Goal: Task Accomplishment & Management: Use online tool/utility

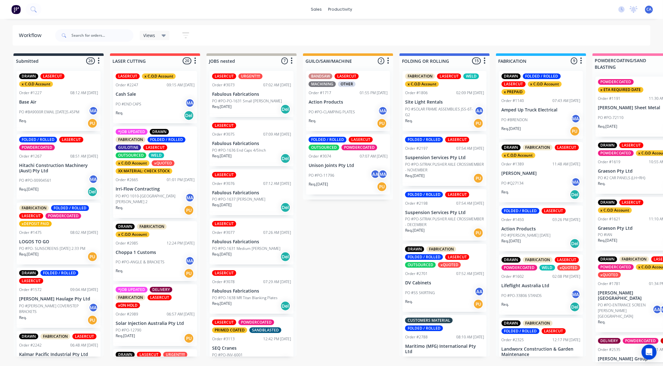
drag, startPoint x: 356, startPoint y: 218, endPoint x: 358, endPoint y: 238, distance: 20.4
drag, startPoint x: 348, startPoint y: 235, endPoint x: 376, endPoint y: 238, distance: 27.7
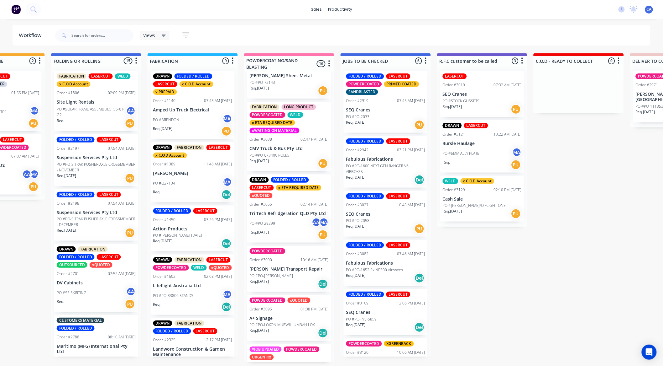
scroll to position [278, 0]
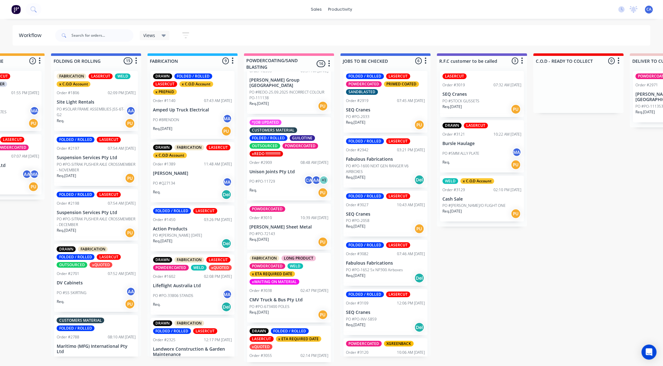
click at [292, 236] on div "Req. [DATE] PU" at bounding box center [289, 241] width 79 height 11
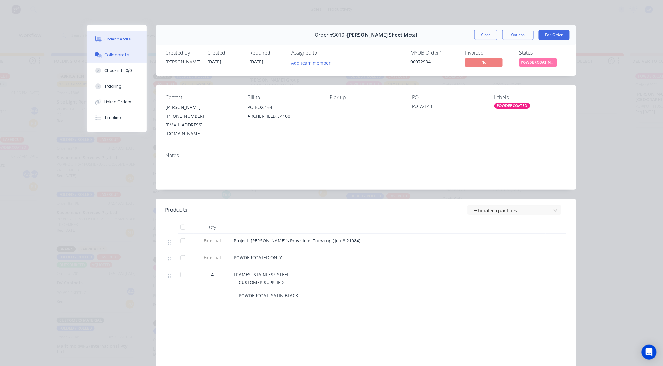
click at [129, 56] on button "Collaborate" at bounding box center [117, 55] width 60 height 16
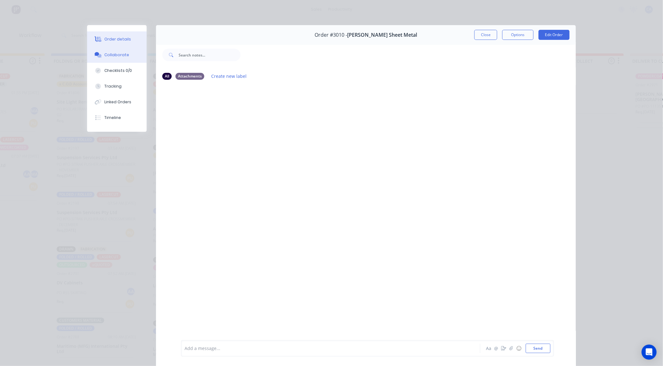
click at [117, 41] on div "Order details" at bounding box center [118, 39] width 27 height 6
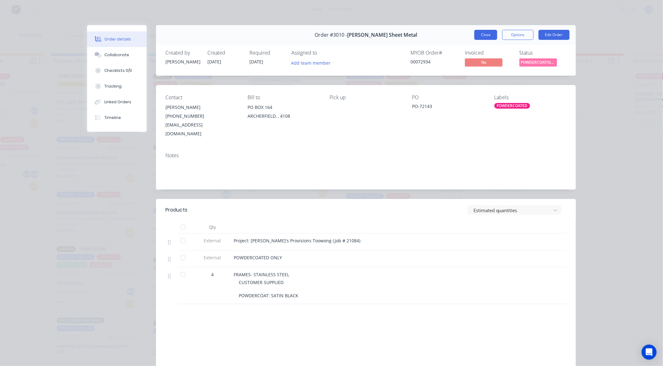
click at [485, 33] on button "Close" at bounding box center [486, 35] width 23 height 10
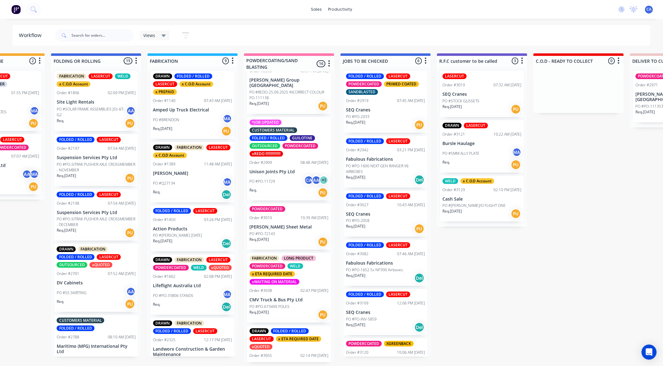
click at [296, 236] on div "Req. [DATE] PU" at bounding box center [289, 241] width 79 height 11
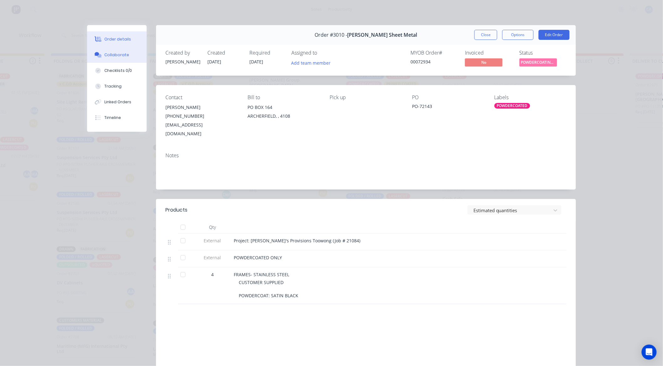
click at [116, 51] on button "Collaborate" at bounding box center [117, 55] width 60 height 16
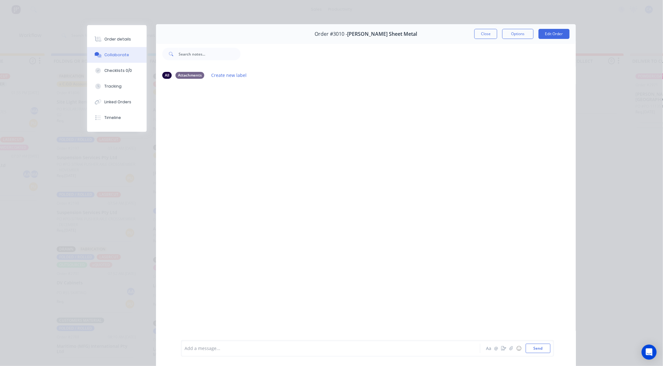
scroll to position [0, 0]
click at [127, 40] on button "Order details" at bounding box center [117, 39] width 60 height 16
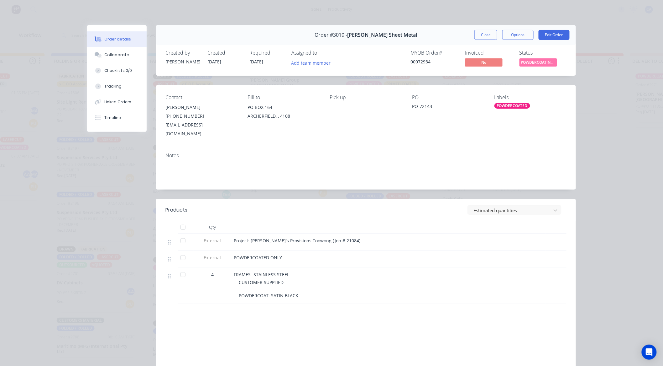
click at [492, 34] on button "Close" at bounding box center [486, 35] width 23 height 10
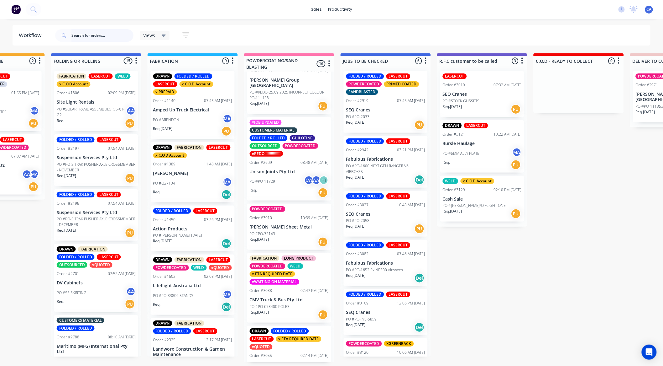
click at [89, 33] on input "text" at bounding box center [102, 35] width 62 height 13
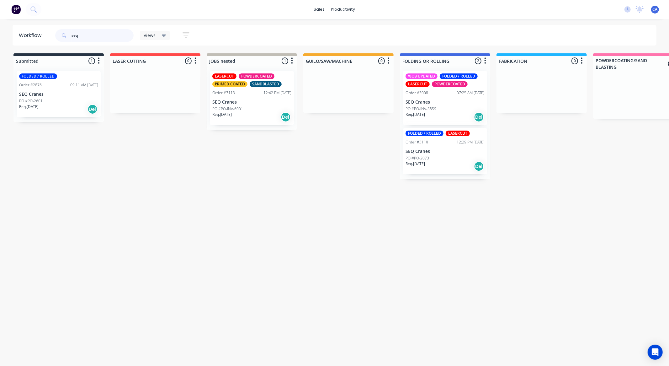
type input "seq"
click at [438, 152] on p "SEQ Cranes" at bounding box center [444, 151] width 79 height 5
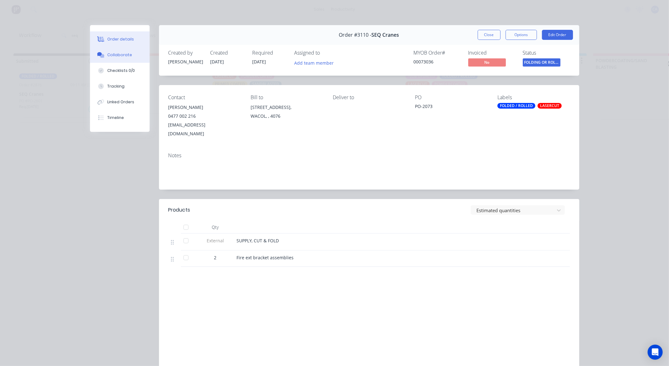
drag, startPoint x: 152, startPoint y: 54, endPoint x: 132, endPoint y: 52, distance: 20.5
click at [148, 53] on div "Order details Collaborate Checklists 0/0 Tracking Linked Orders Timeline" at bounding box center [124, 78] width 69 height 107
click at [130, 53] on button "Collaborate" at bounding box center [120, 55] width 60 height 16
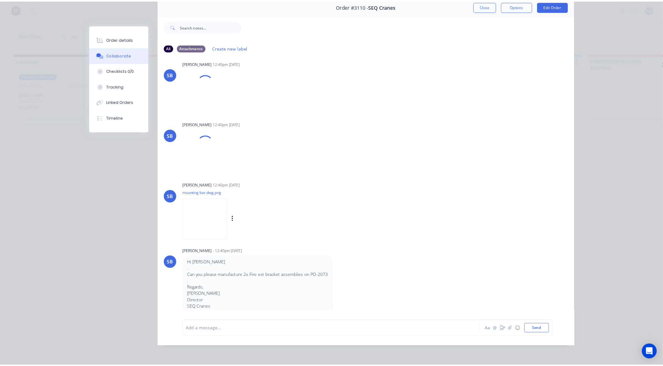
scroll to position [195, 0]
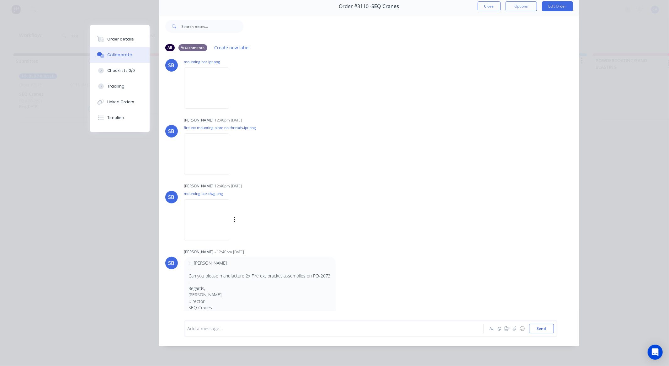
click at [229, 214] on img at bounding box center [206, 219] width 45 height 41
click at [478, 3] on button "Close" at bounding box center [489, 6] width 23 height 10
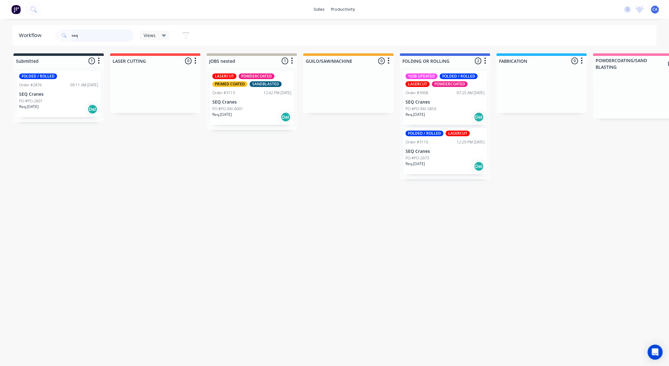
drag, startPoint x: 55, startPoint y: 33, endPoint x: 45, endPoint y: 37, distance: 10.4
click at [40, 36] on header "Workflow seq Views Save new view None (Default) edit Show/Hide statuses Show li…" at bounding box center [335, 35] width 644 height 20
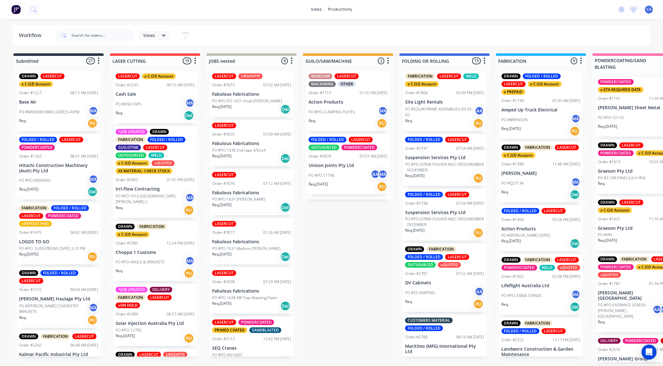
click at [343, 182] on div "Req. [DATE] PU" at bounding box center [348, 186] width 79 height 11
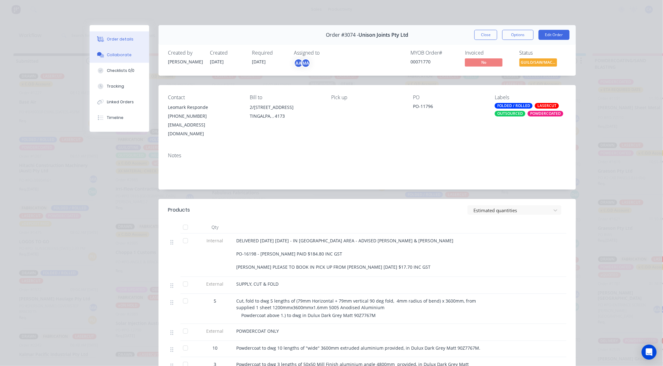
click at [108, 59] on button "Collaborate" at bounding box center [120, 55] width 60 height 16
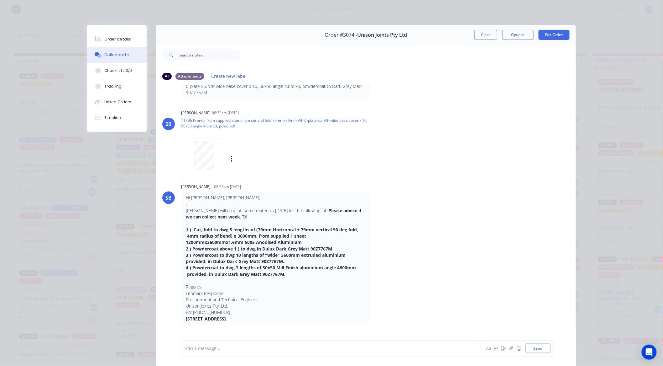
scroll to position [70, 0]
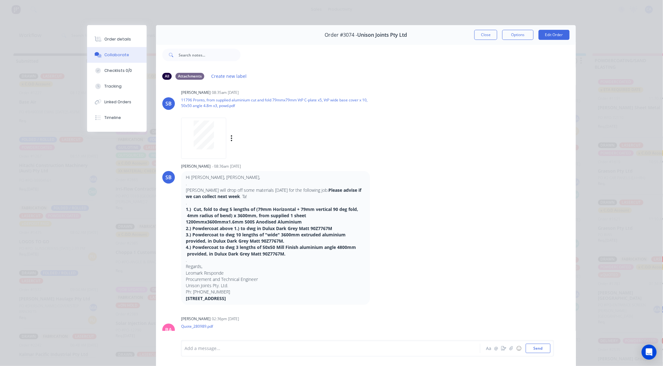
click at [184, 146] on div at bounding box center [204, 134] width 40 height 29
click at [478, 39] on button "Close" at bounding box center [486, 35] width 23 height 10
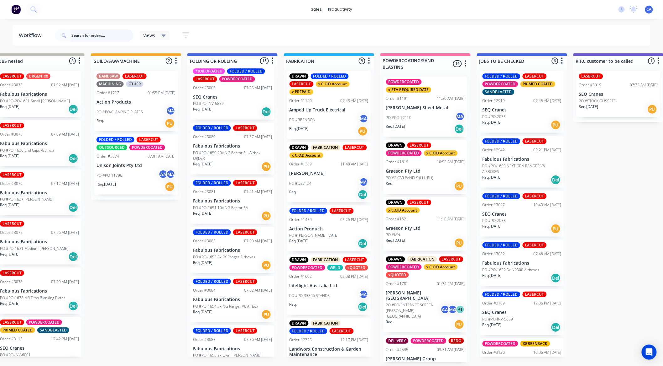
scroll to position [285, 0]
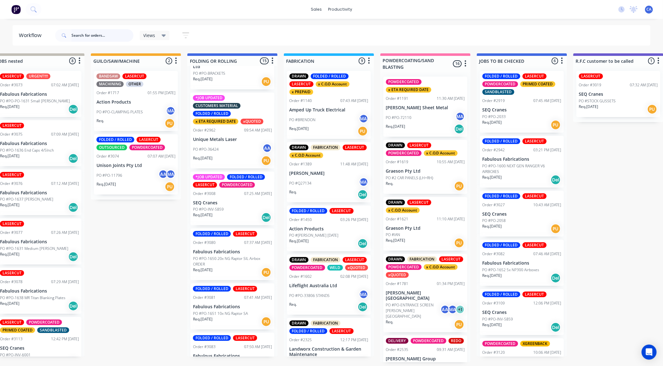
click at [115, 36] on input "text" at bounding box center [102, 35] width 62 height 13
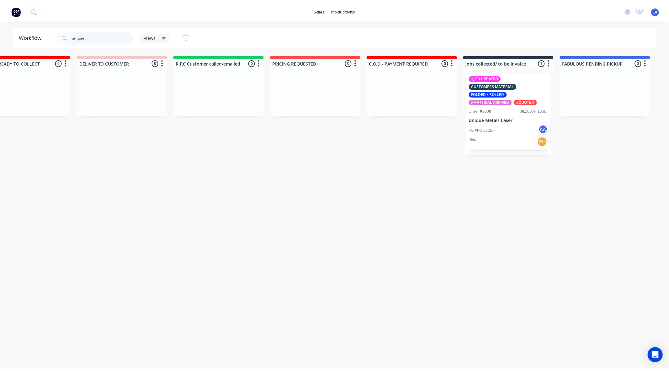
scroll to position [0, 904]
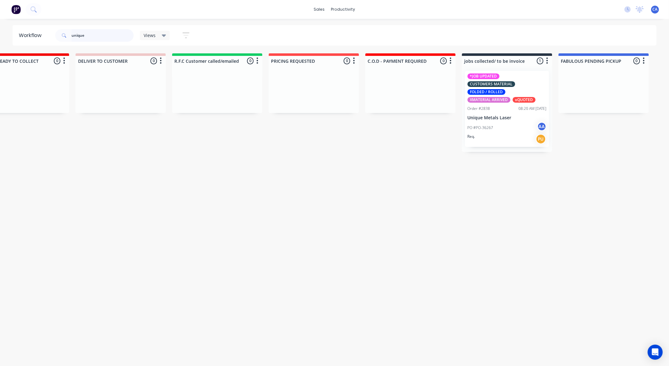
type input "unique"
click at [488, 114] on div "*JOB UPDATED CUSTOMERS MATERIAL FOLDED / ROLLED XMATERIAL ARRIVED xQUOTED Order…" at bounding box center [507, 109] width 84 height 76
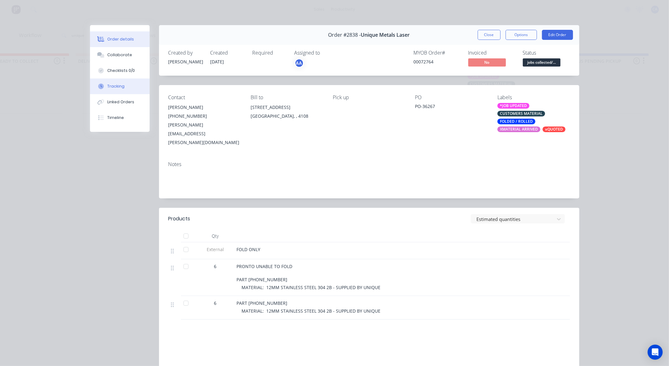
click at [132, 86] on button "Tracking" at bounding box center [120, 86] width 60 height 16
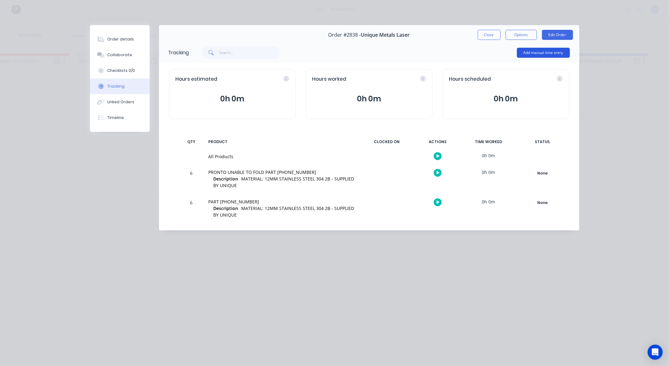
click at [540, 50] on button "Add manual time entry" at bounding box center [543, 53] width 53 height 10
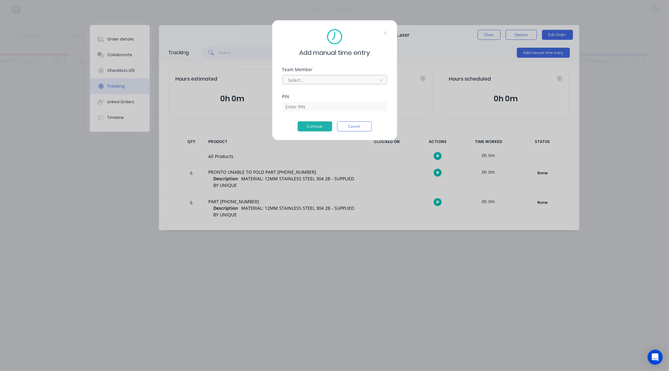
click at [331, 74] on div "Select..." at bounding box center [334, 78] width 105 height 11
click at [331, 82] on div at bounding box center [331, 80] width 86 height 8
click at [312, 76] on div at bounding box center [331, 80] width 86 height 8
click at [378, 82] on icon at bounding box center [381, 80] width 6 height 6
type input "[PERSON_NAME]"
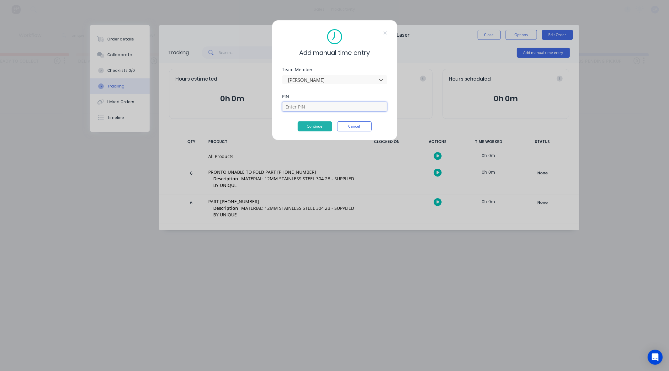
click at [326, 107] on input at bounding box center [334, 106] width 105 height 9
type input "0000"
click at [318, 124] on button "Continue" at bounding box center [315, 126] width 34 height 10
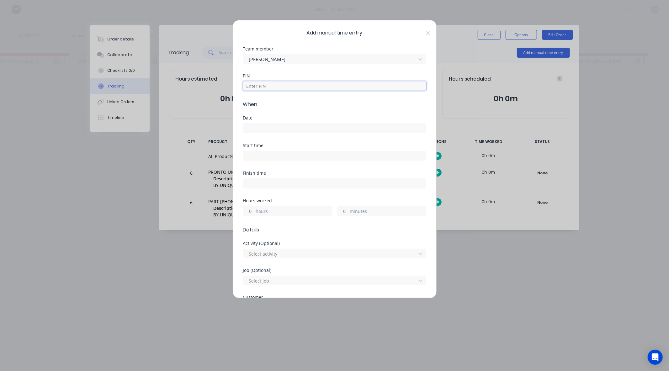
drag, startPoint x: 299, startPoint y: 87, endPoint x: 300, endPoint y: 90, distance: 3.6
click at [299, 87] on input at bounding box center [334, 85] width 183 height 9
type input "0000"
click at [290, 129] on input at bounding box center [334, 128] width 182 height 9
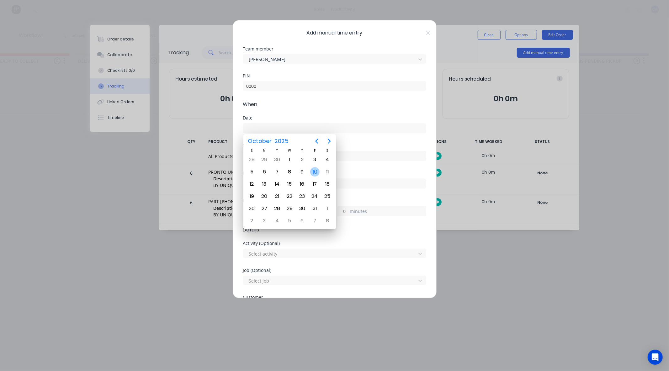
click at [312, 173] on div "10" at bounding box center [314, 171] width 9 height 9
type input "[DATE]"
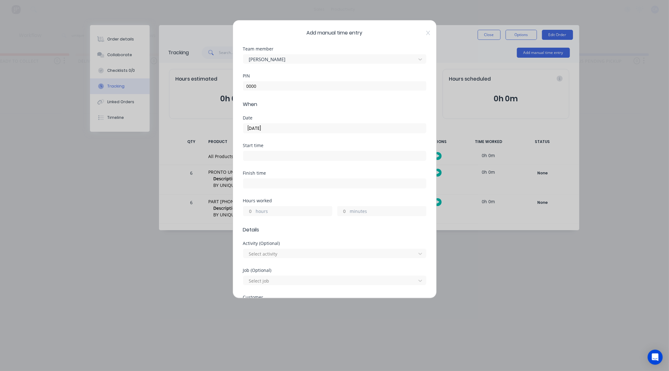
click at [345, 212] on input "minutes" at bounding box center [342, 210] width 11 height 9
click at [253, 214] on input "hours" at bounding box center [248, 210] width 11 height 9
type input "1"
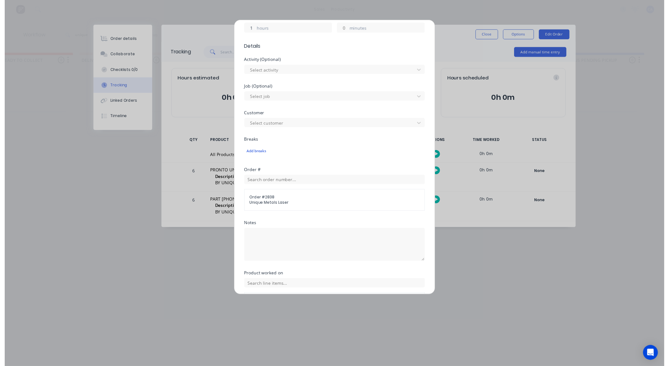
scroll to position [227, 0]
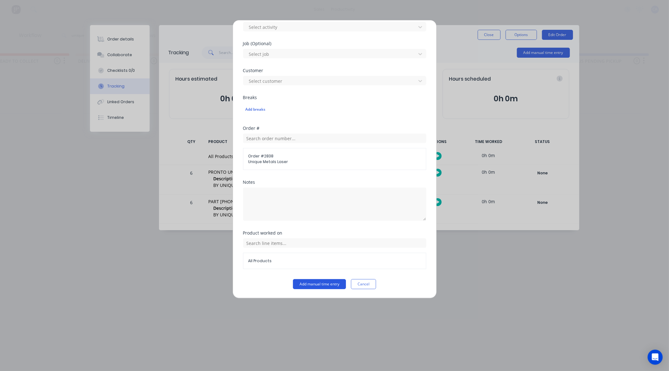
click at [319, 283] on button "Add manual time entry" at bounding box center [319, 284] width 53 height 10
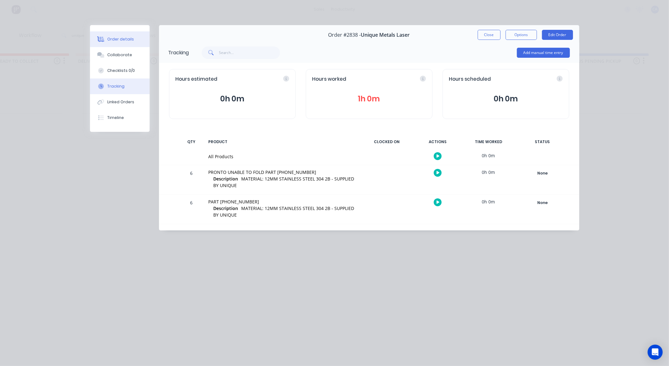
click at [139, 35] on button "Order details" at bounding box center [120, 39] width 60 height 16
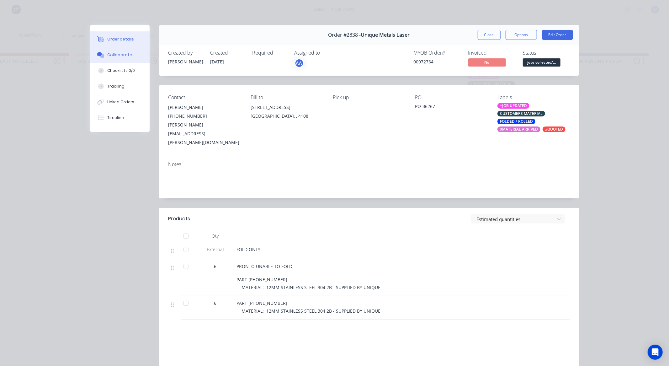
click at [132, 59] on button "Collaborate" at bounding box center [120, 55] width 60 height 16
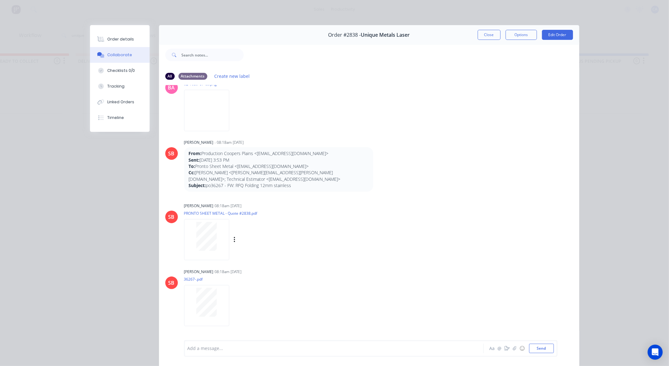
scroll to position [383, 0]
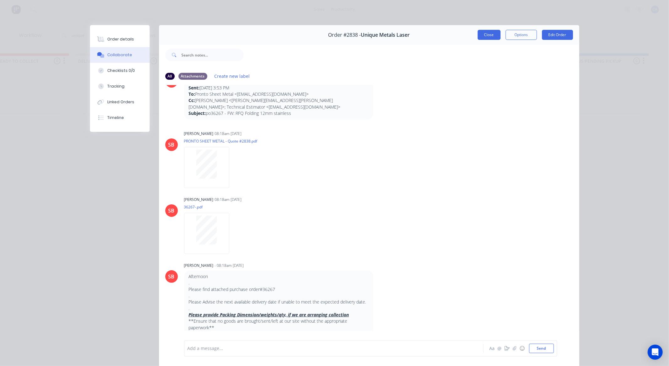
click at [484, 36] on button "Close" at bounding box center [489, 35] width 23 height 10
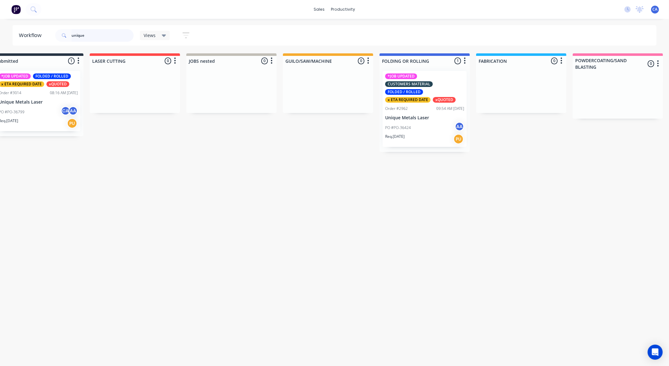
scroll to position [0, 0]
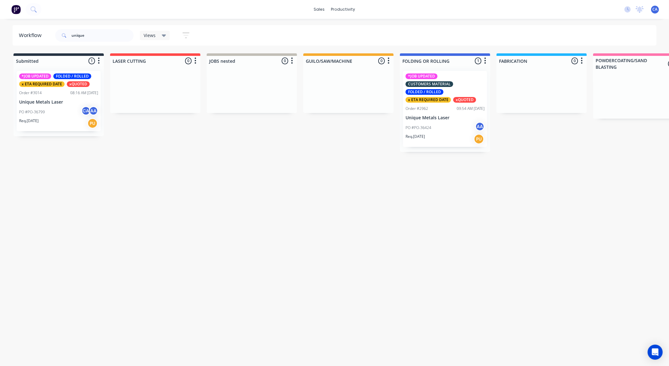
click at [70, 88] on div "*JOB UPDATED FOLDED / ROLLED x ETA REQUIRED DATE xQUOTED Order #3014 08:16 AM […" at bounding box center [59, 101] width 84 height 60
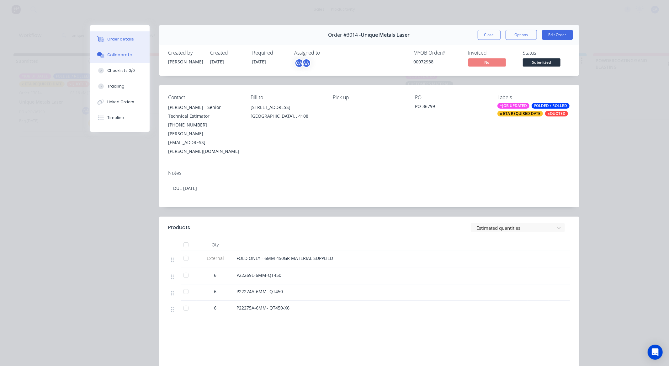
click at [130, 47] on button "Collaborate" at bounding box center [120, 55] width 60 height 16
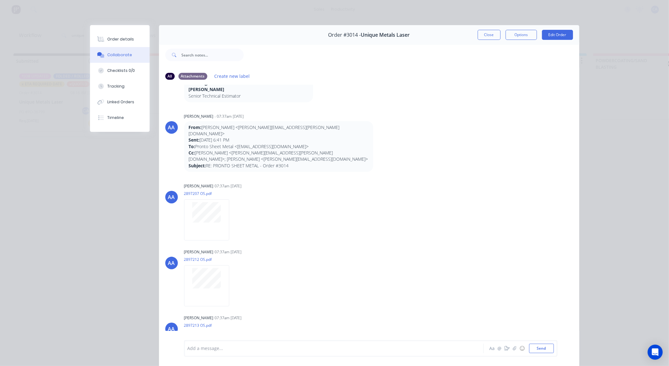
scroll to position [314, 0]
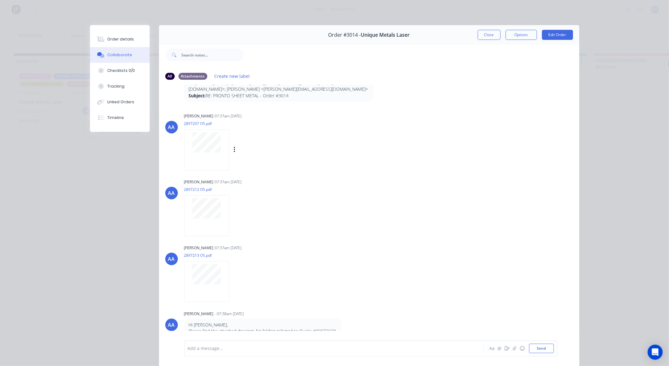
click at [205, 144] on div at bounding box center [206, 149] width 45 height 41
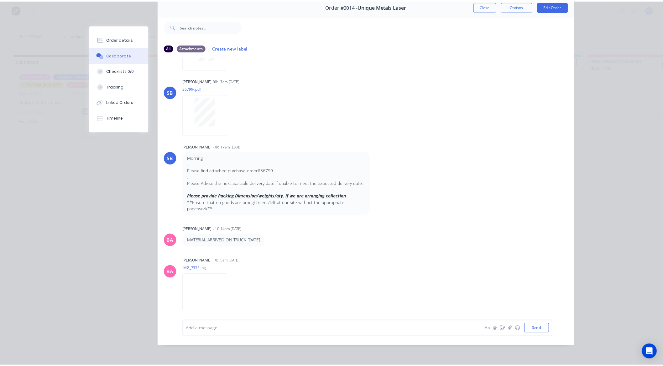
scroll to position [1124, 0]
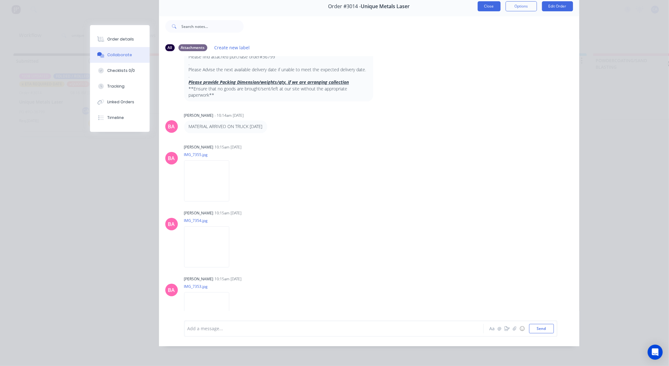
click at [489, 3] on button "Close" at bounding box center [489, 6] width 23 height 10
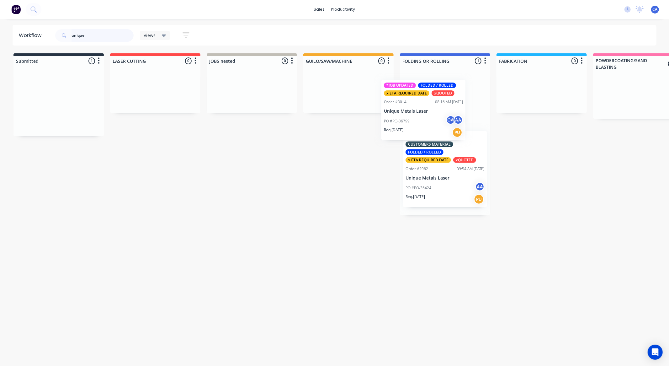
drag, startPoint x: 52, startPoint y: 118, endPoint x: 420, endPoint y: 127, distance: 367.9
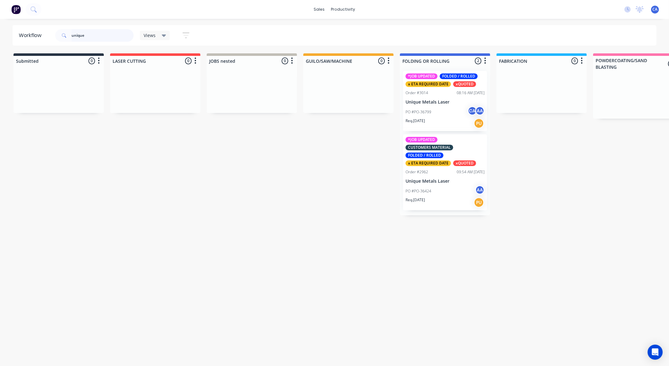
drag, startPoint x: 96, startPoint y: 38, endPoint x: 0, endPoint y: 56, distance: 97.2
click at [0, 56] on div "Workflow unique Views Save new view None (Default) edit Show/Hide statuses Show…" at bounding box center [334, 189] width 669 height 328
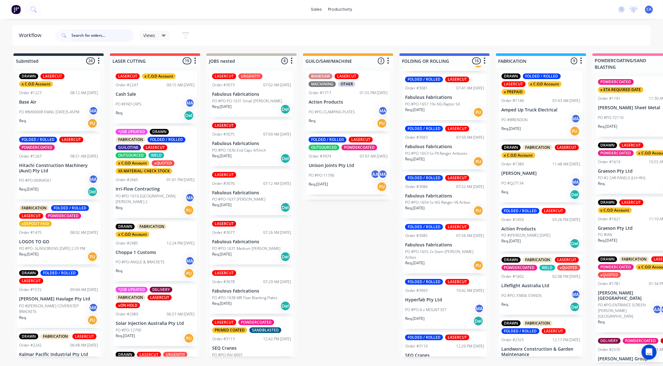
scroll to position [626, 0]
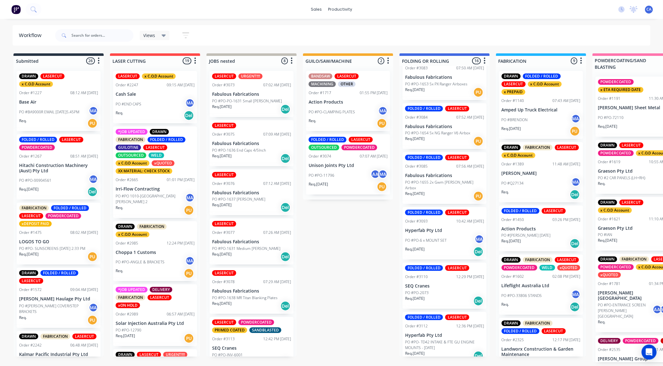
click at [445, 237] on p "PO #PO-6 x MOUNT SET" at bounding box center [425, 240] width 41 height 6
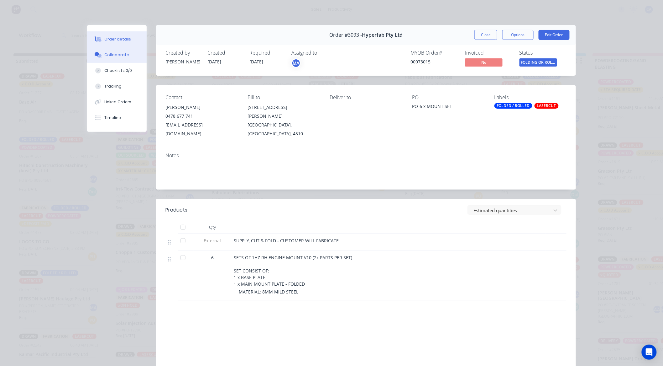
click at [130, 59] on button "Collaborate" at bounding box center [117, 55] width 60 height 16
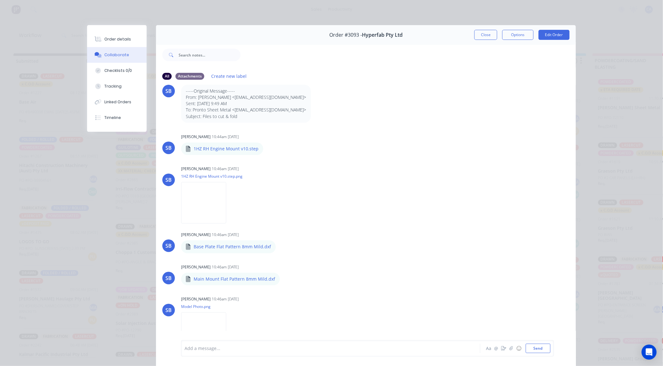
scroll to position [35, 0]
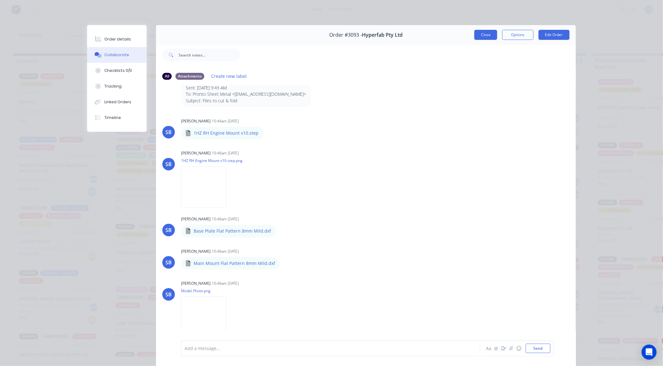
click at [481, 34] on button "Close" at bounding box center [486, 35] width 23 height 10
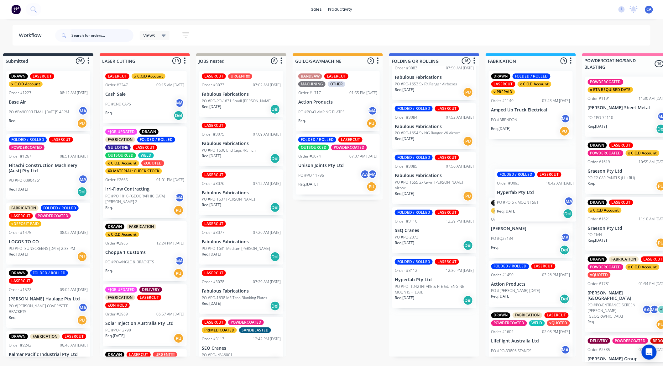
scroll to position [1, 23]
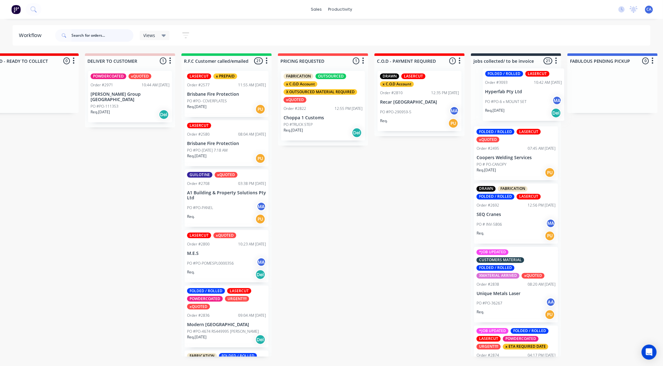
drag, startPoint x: 456, startPoint y: 218, endPoint x: 519, endPoint y: 95, distance: 138.0
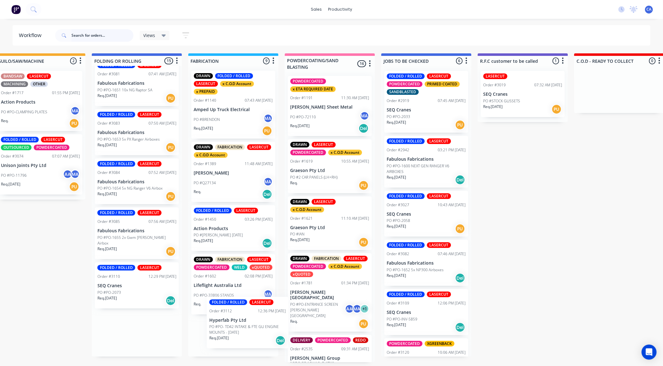
scroll to position [0, 0]
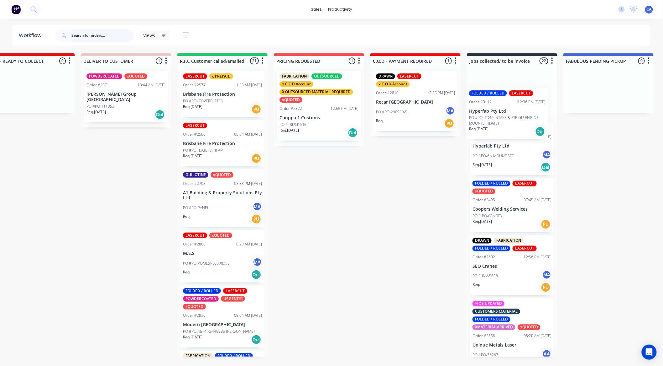
drag, startPoint x: 256, startPoint y: 328, endPoint x: 517, endPoint y: 101, distance: 346.4
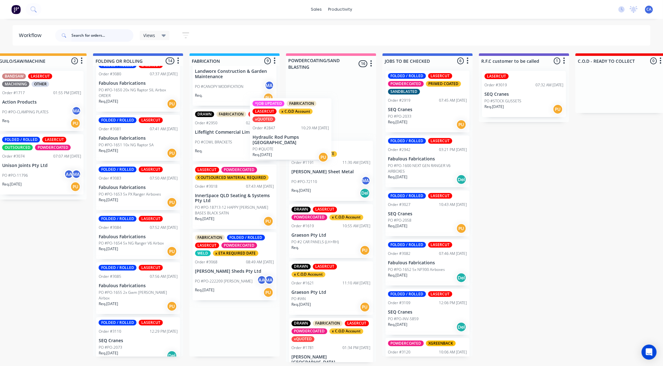
scroll to position [0, 0]
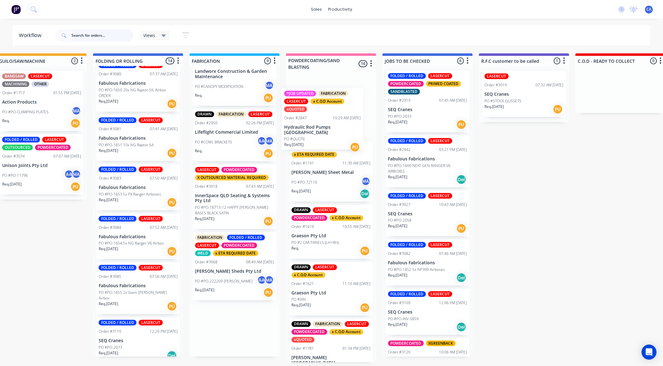
drag, startPoint x: 231, startPoint y: 146, endPoint x: 321, endPoint y: 121, distance: 94.0
click at [322, 119] on div "Submitted 26 Sort By Created date Required date Order number Customer name Most…" at bounding box center [530, 207] width 1682 height 309
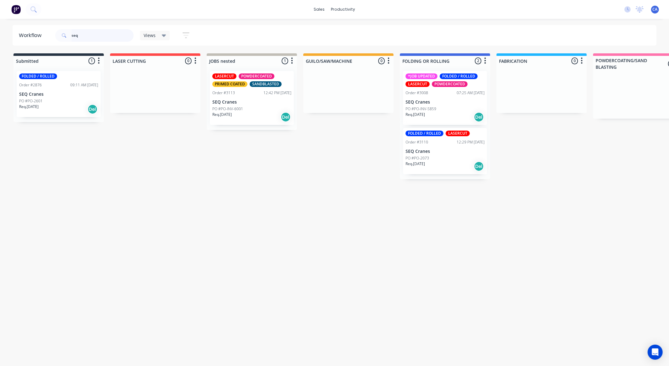
type input "seq"
click at [436, 107] on div "PO #PO-INV-5859" at bounding box center [444, 109] width 79 height 6
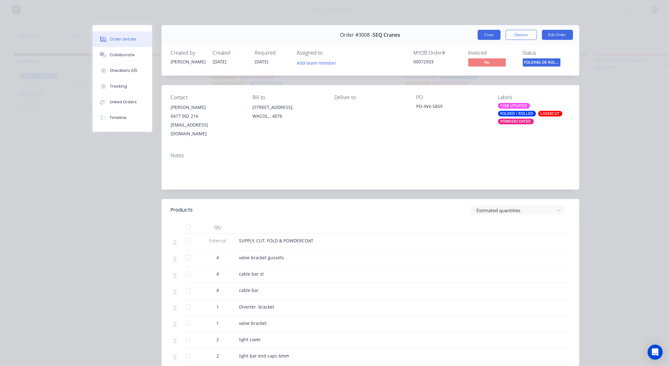
click at [484, 38] on button "Close" at bounding box center [489, 35] width 23 height 10
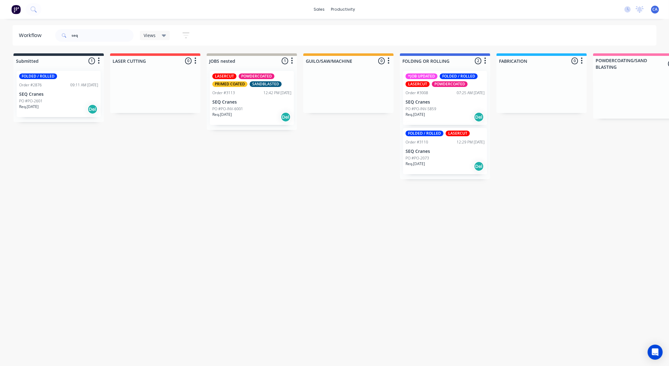
click at [466, 146] on div "FOLDED / ROLLED LASERCUT Order #3110 12:29 PM [DATE] SEQ Cranes PO #PO-2073 Req…" at bounding box center [445, 151] width 84 height 46
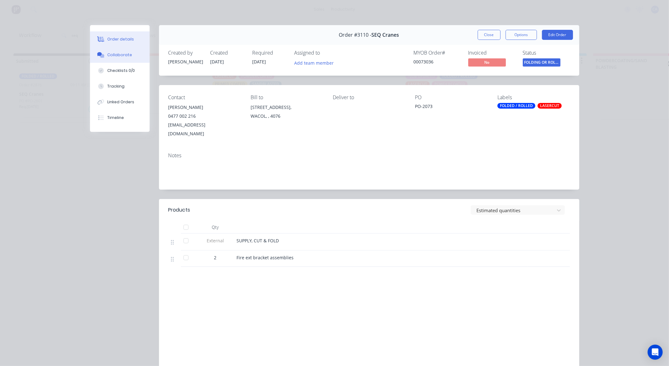
click at [118, 54] on div "Collaborate" at bounding box center [119, 55] width 25 height 6
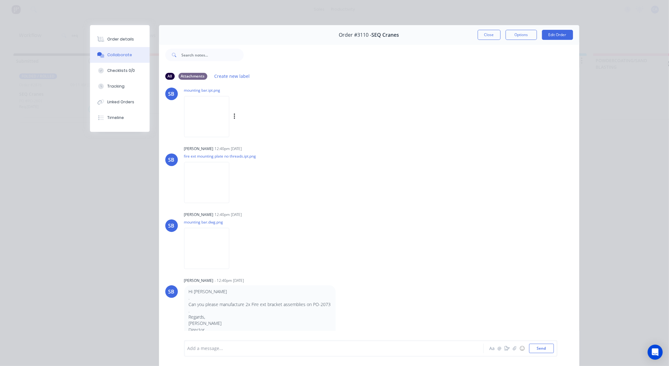
scroll to position [34, 0]
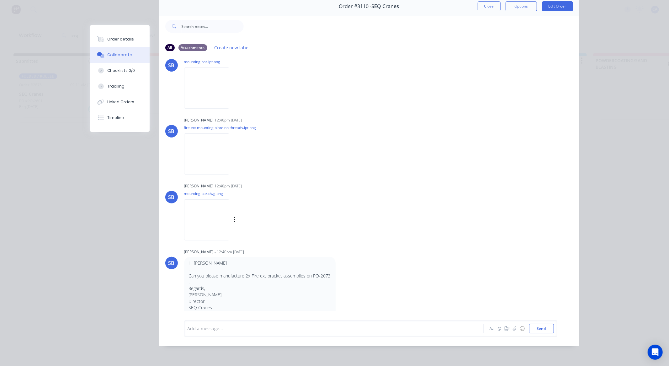
click at [228, 212] on img at bounding box center [206, 219] width 45 height 41
